Goal: Task Accomplishment & Management: Manage account settings

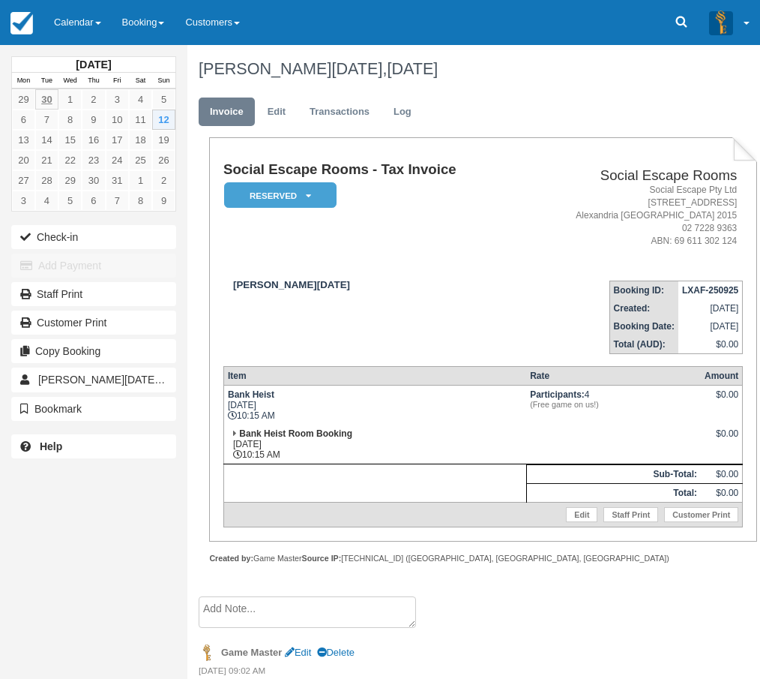
scroll to position [429, 0]
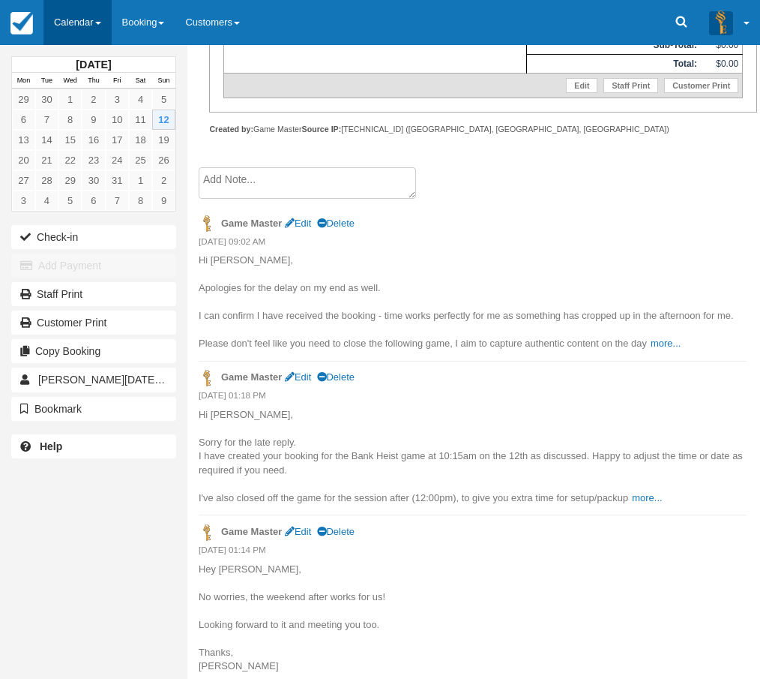
click at [70, 18] on link "Calendar" at bounding box center [77, 22] width 68 height 45
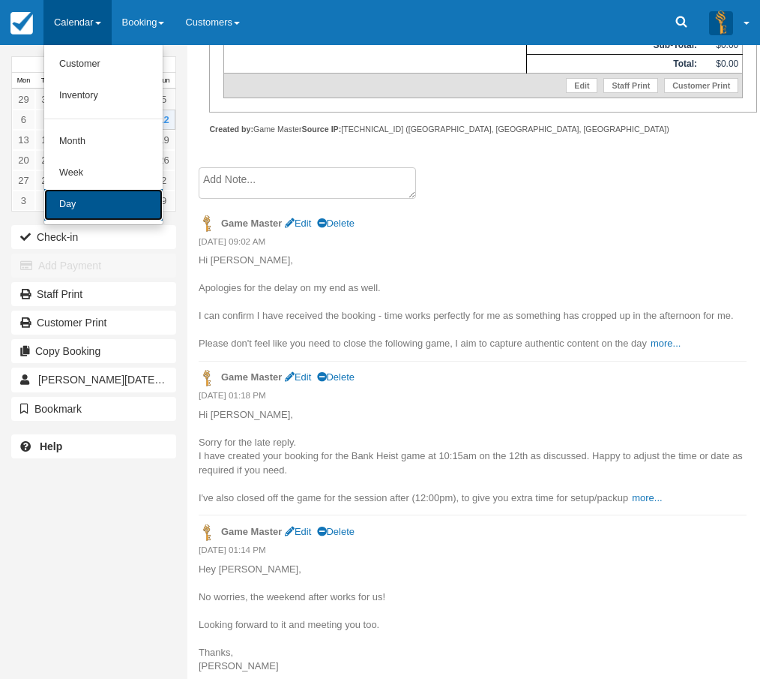
click at [85, 207] on link "Day" at bounding box center [103, 204] width 118 height 31
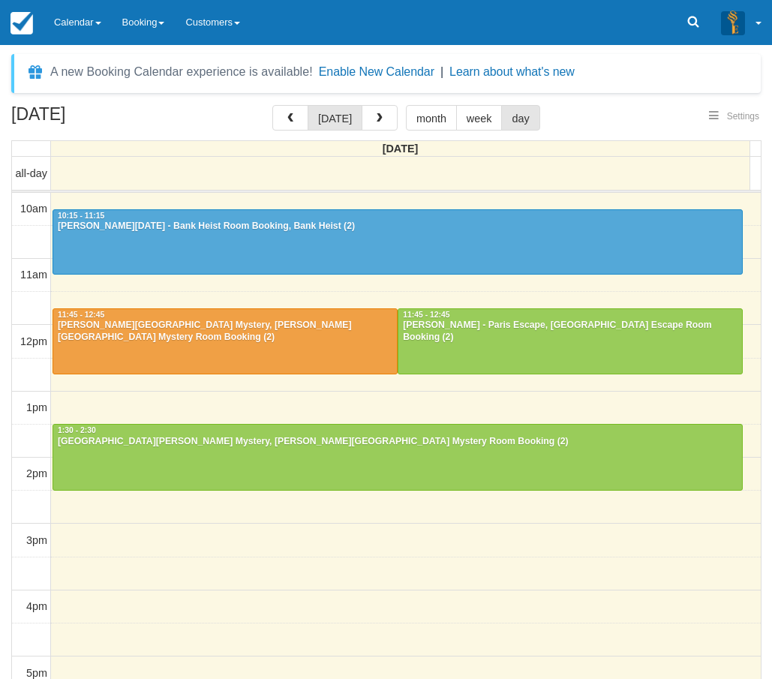
select select
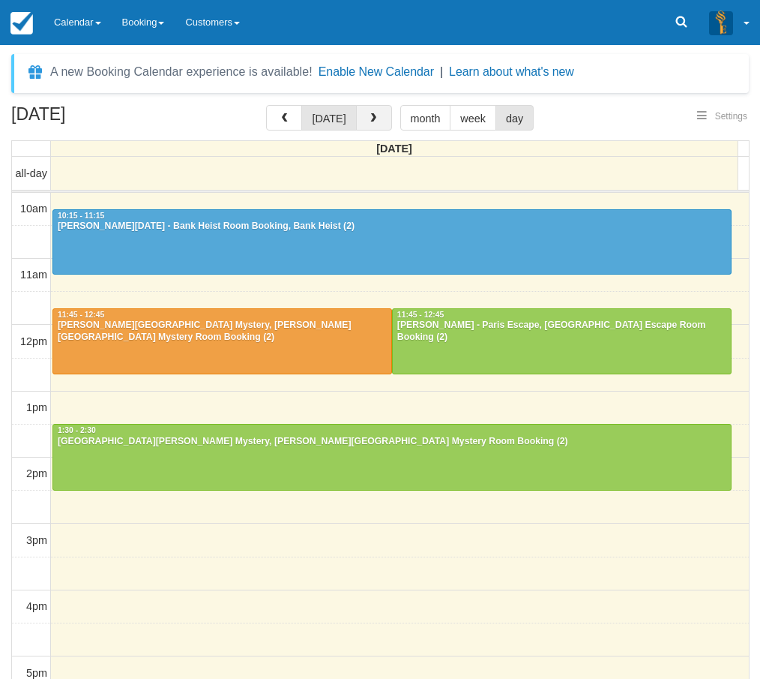
click at [368, 121] on span "button" at bounding box center [373, 118] width 10 height 10
select select
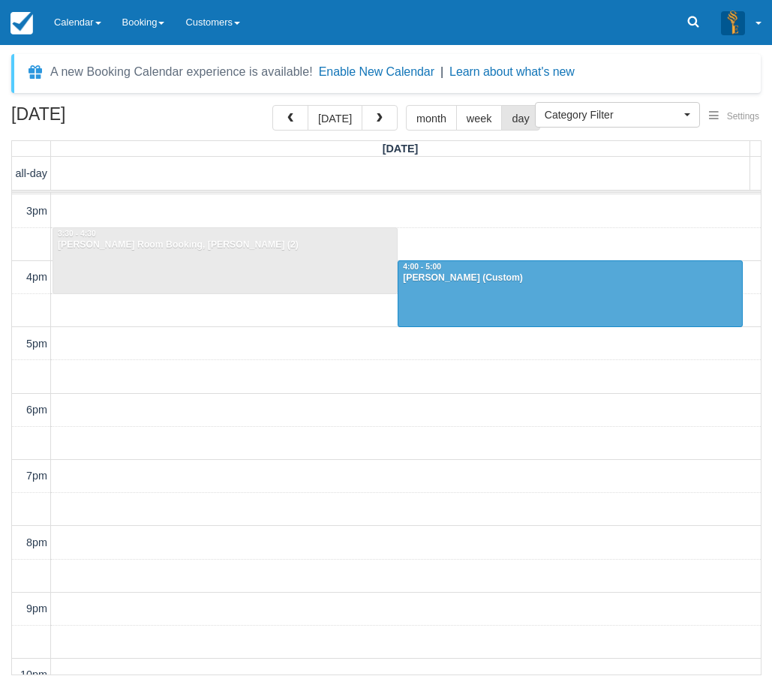
scroll to position [346, 0]
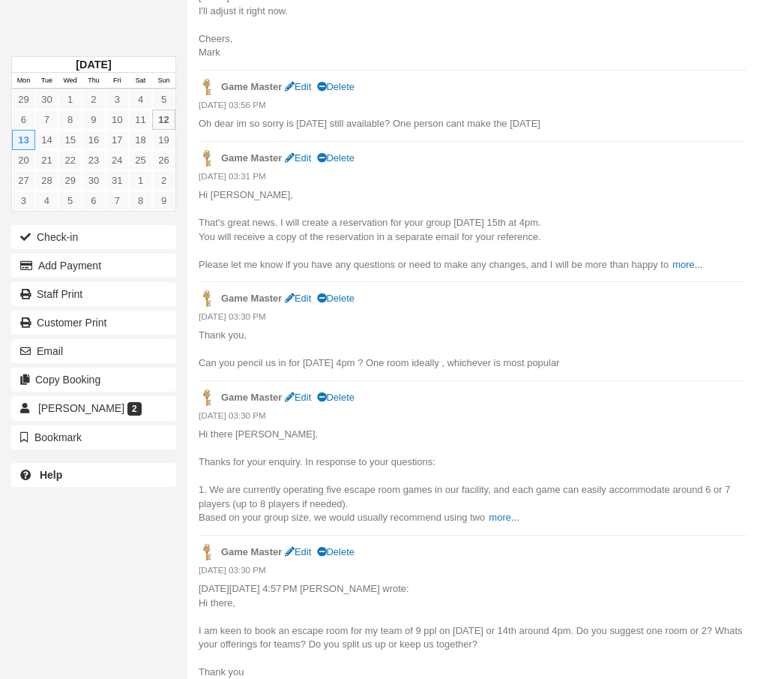
scroll to position [894, 0]
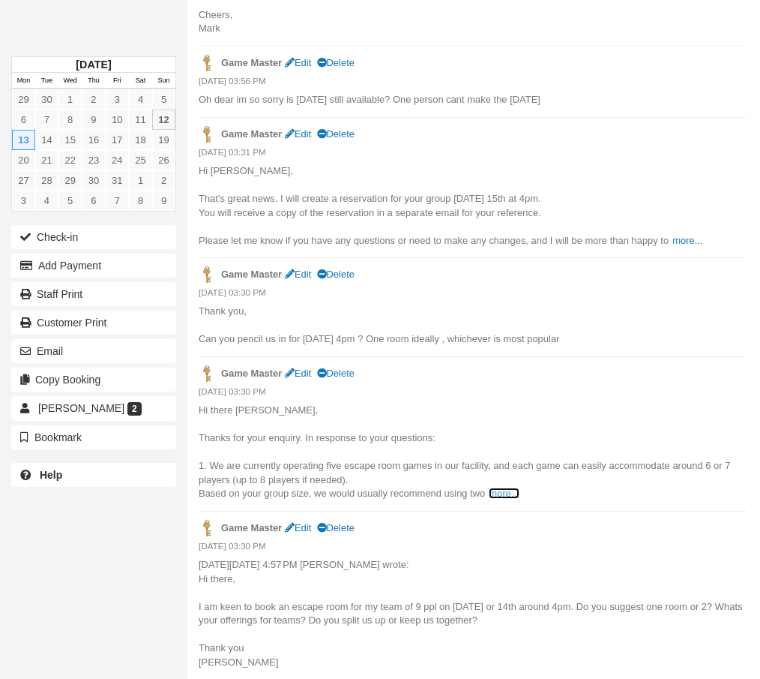
click at [504, 492] on link "more..." at bounding box center [504, 492] width 30 height 11
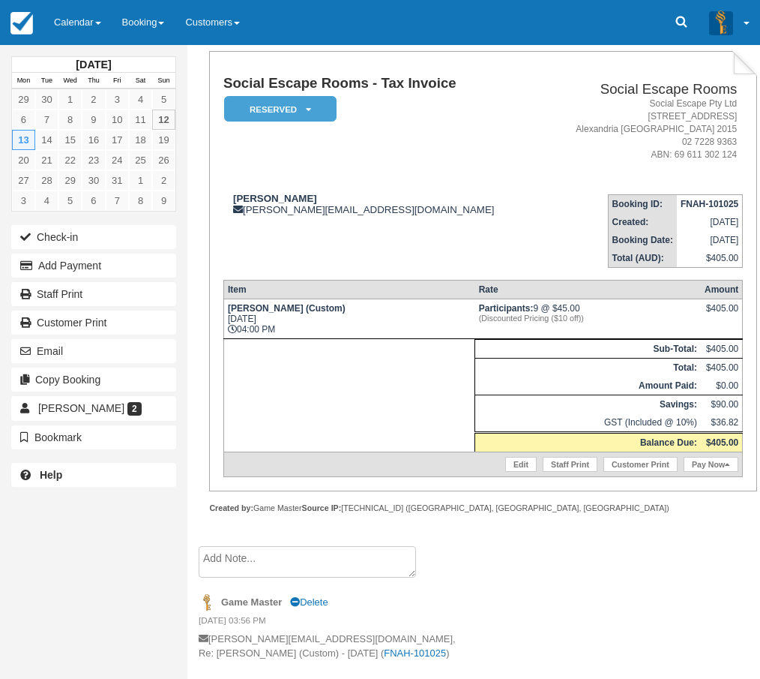
scroll to position [0, 0]
